Goal: Information Seeking & Learning: Learn about a topic

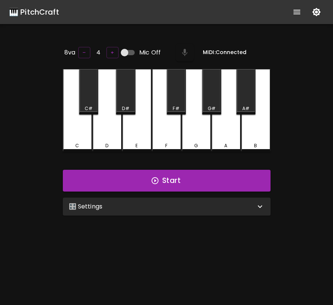
click at [201, 144] on div "G" at bounding box center [196, 146] width 28 height 7
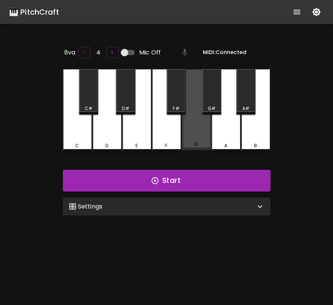
click at [200, 144] on div "G" at bounding box center [196, 144] width 28 height 7
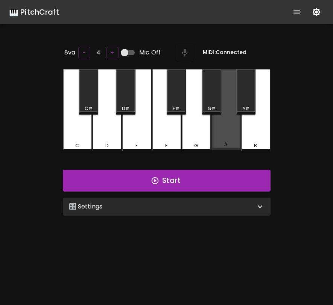
click at [216, 139] on div "A" at bounding box center [225, 109] width 29 height 81
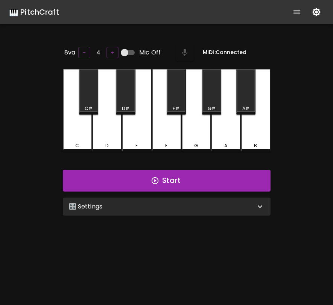
click at [216, 139] on div "A" at bounding box center [225, 110] width 29 height 83
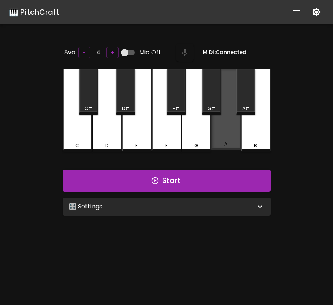
click at [216, 139] on div "A" at bounding box center [225, 109] width 29 height 81
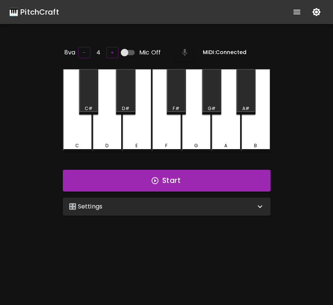
click at [216, 139] on div "A" at bounding box center [225, 110] width 29 height 83
click at [125, 46] on input "Mic Off" at bounding box center [124, 53] width 43 height 14
click at [129, 51] on input "Mic On" at bounding box center [132, 53] width 43 height 14
click at [129, 51] on input "Mic Off" at bounding box center [124, 53] width 43 height 14
checkbox input "true"
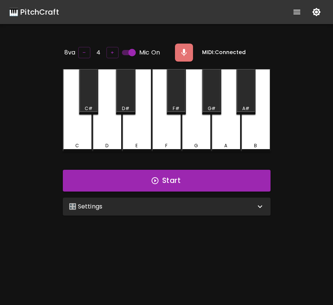
click at [138, 204] on div "🎛️ Settings" at bounding box center [162, 206] width 187 height 9
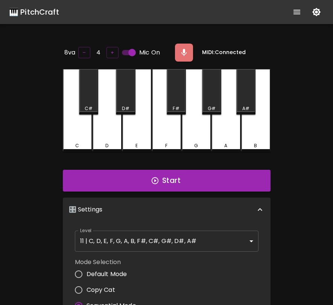
scroll to position [3, 0]
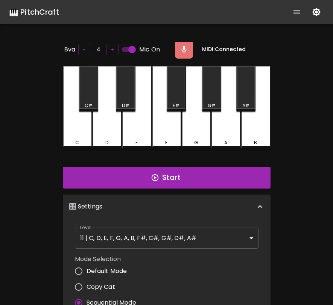
click at [114, 271] on span "Default Mode" at bounding box center [106, 271] width 41 height 9
click at [86, 271] on input "Default Mode" at bounding box center [79, 272] width 16 height 16
radio input "true"
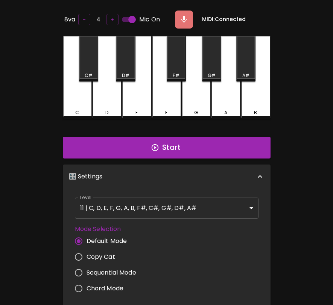
scroll to position [0, 0]
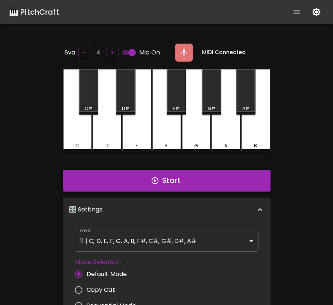
click at [179, 185] on button "Start" at bounding box center [167, 181] width 208 height 22
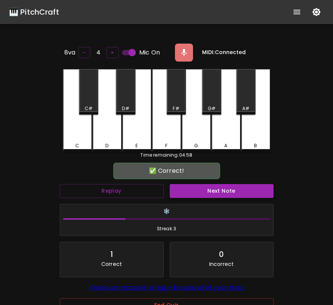
click at [182, 188] on button "Next Note" at bounding box center [222, 191] width 104 height 14
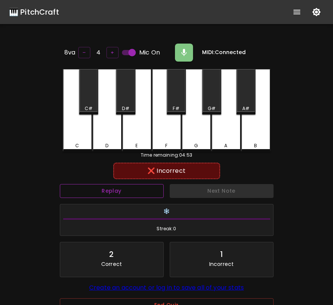
click at [148, 189] on button "Replay" at bounding box center [112, 191] width 104 height 14
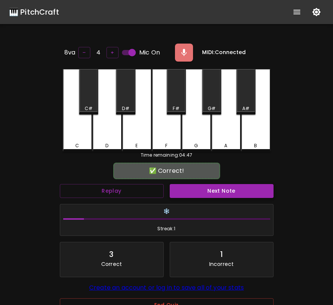
click at [190, 184] on button "Next Note" at bounding box center [222, 191] width 104 height 14
click at [202, 190] on button "Next Note" at bounding box center [222, 191] width 104 height 14
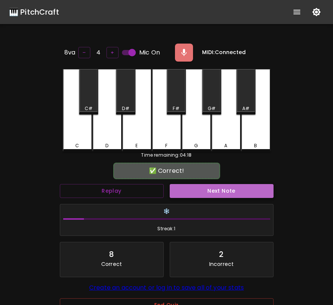
click at [202, 190] on button "Next Note" at bounding box center [222, 191] width 104 height 14
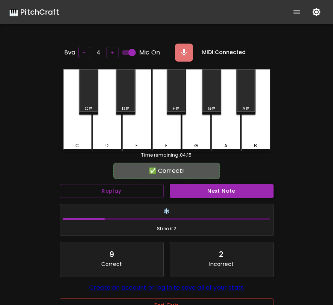
click at [202, 190] on button "Next Note" at bounding box center [222, 191] width 104 height 14
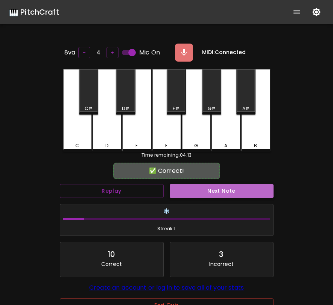
click at [202, 190] on button "Next Note" at bounding box center [222, 191] width 104 height 14
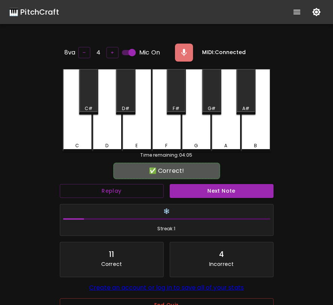
click at [172, 187] on button "Next Note" at bounding box center [222, 191] width 104 height 14
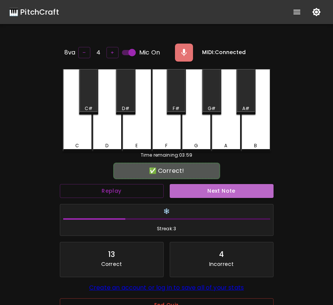
click at [172, 187] on button "Next Note" at bounding box center [222, 191] width 104 height 14
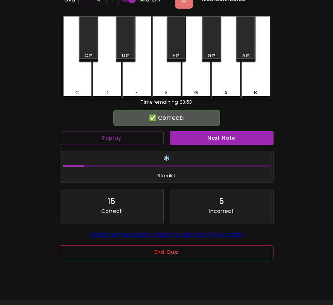
scroll to position [75, 0]
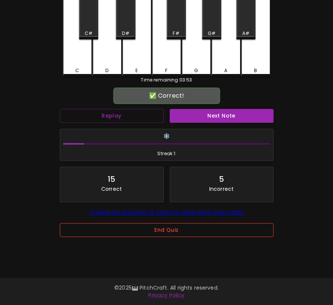
click at [194, 233] on button "End Quiz" at bounding box center [167, 230] width 214 height 14
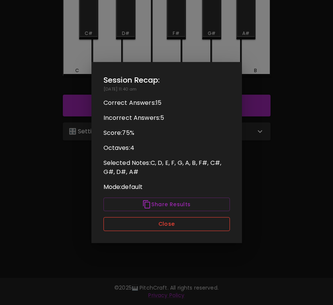
click at [198, 225] on button "Close" at bounding box center [166, 224] width 126 height 14
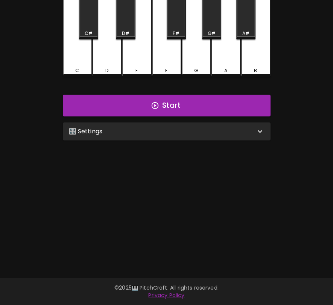
click at [204, 129] on div "🎛️ Settings" at bounding box center [162, 131] width 187 height 9
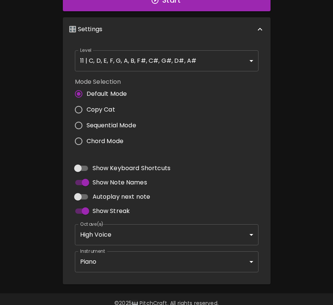
scroll to position [191, 0]
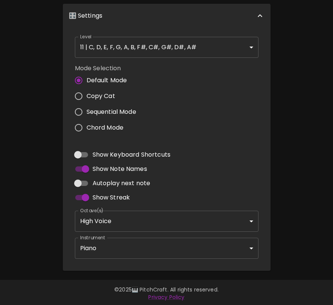
click at [124, 179] on span "Autoplay next note" at bounding box center [122, 183] width 58 height 9
click at [99, 178] on input "Autoplay next note" at bounding box center [77, 183] width 43 height 14
checkbox input "true"
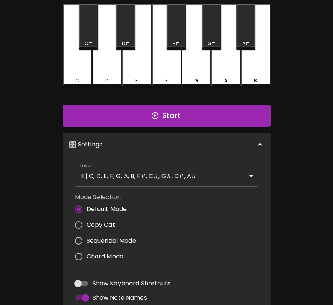
scroll to position [0, 0]
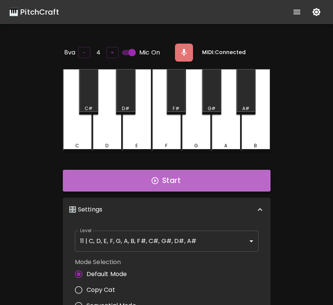
click at [158, 182] on icon "button" at bounding box center [155, 181] width 8 height 8
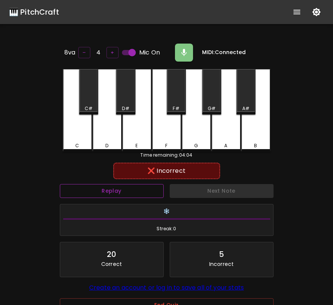
click at [152, 187] on button "Replay" at bounding box center [112, 191] width 104 height 14
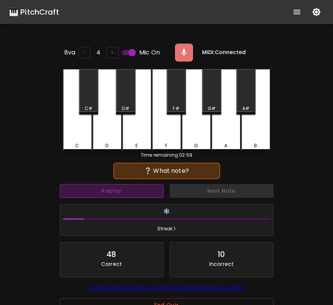
click at [152, 187] on button "Replay" at bounding box center [112, 191] width 104 height 14
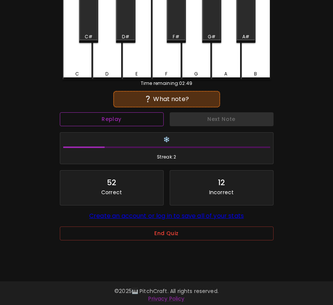
scroll to position [75, 0]
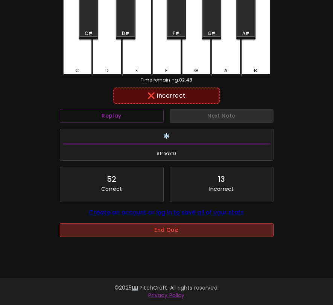
click at [135, 231] on button "End Quiz" at bounding box center [167, 230] width 214 height 14
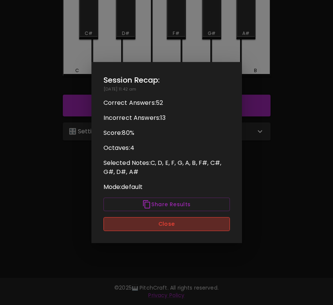
click at [137, 226] on button "Close" at bounding box center [166, 224] width 126 height 14
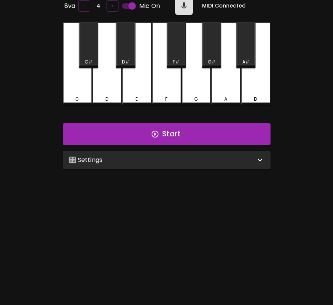
scroll to position [0, 0]
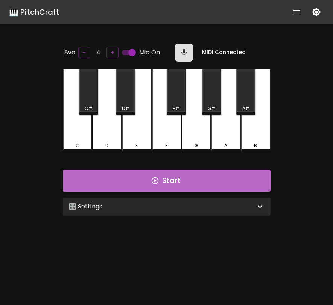
click at [170, 178] on button "Start" at bounding box center [167, 181] width 208 height 22
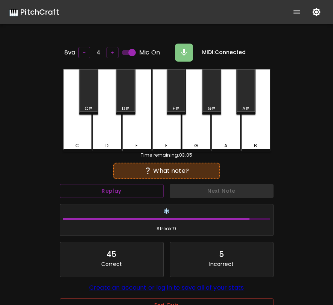
scroll to position [75, 0]
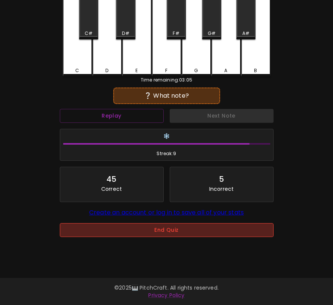
click at [139, 232] on button "End Quiz" at bounding box center [167, 230] width 214 height 14
